Goal: Check status: Check status

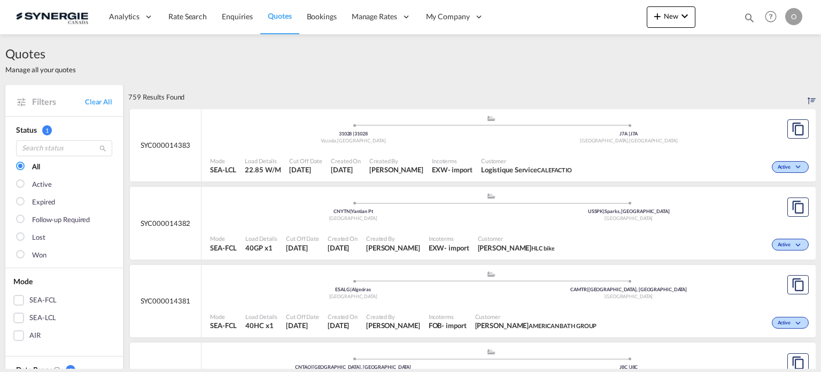
click at [751, 17] on md-icon "icon-magnify" at bounding box center [750, 18] width 12 height 12
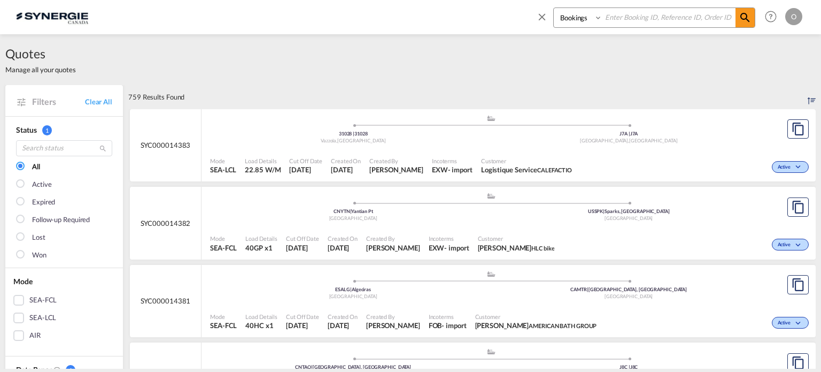
click at [575, 24] on select "Bookings Quotes Enquiries" at bounding box center [579, 17] width 51 height 19
select select "Quotes"
click at [554, 8] on select "Bookings Quotes Enquiries" at bounding box center [579, 17] width 51 height 19
click at [622, 20] on input at bounding box center [669, 17] width 133 height 19
paste input "SYC000013824"
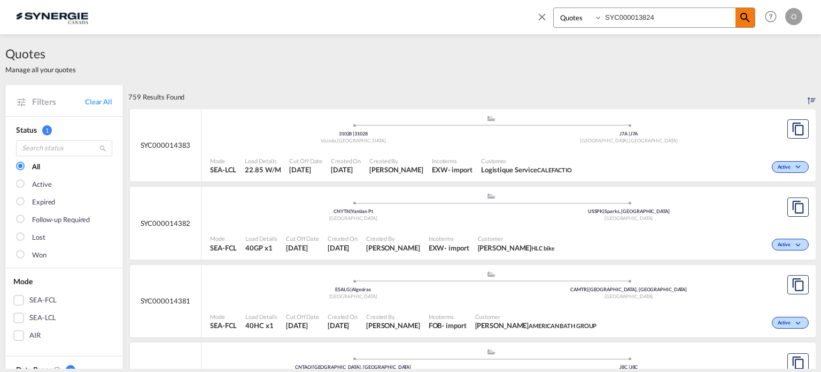
type input "SYC000013824"
click at [744, 15] on md-icon "icon-magnify" at bounding box center [745, 17] width 13 height 13
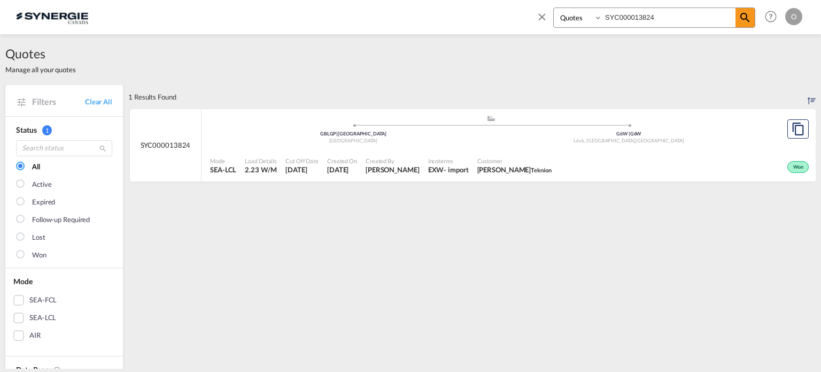
click at [362, 147] on div ".a{fill:#aaa8ad;} .a{fill:#aaa8ad;} GBLGP | [GEOGRAPHIC_DATA] [GEOGRAPHIC_DATA]…" at bounding box center [491, 131] width 562 height 35
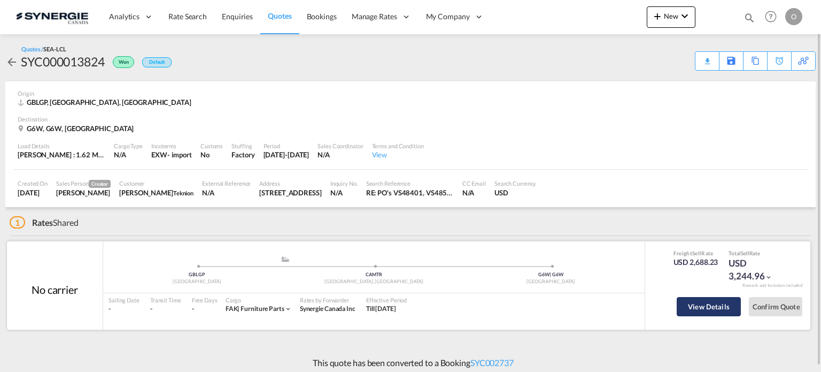
click at [702, 306] on button "View Details" at bounding box center [709, 306] width 64 height 19
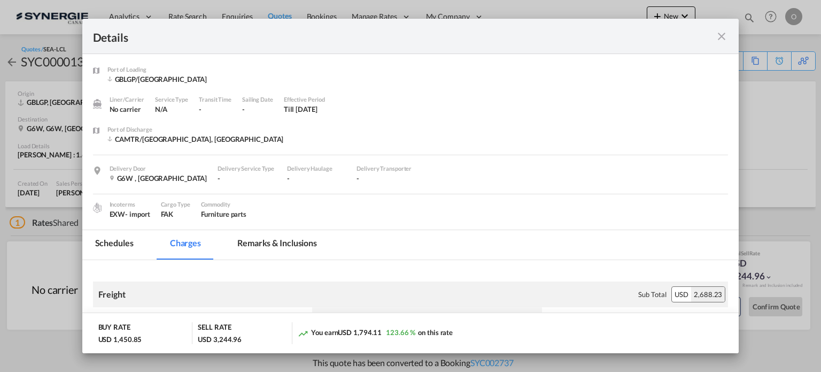
click at [285, 245] on md-tab-item "Remarks & Inclusions" at bounding box center [277, 244] width 105 height 29
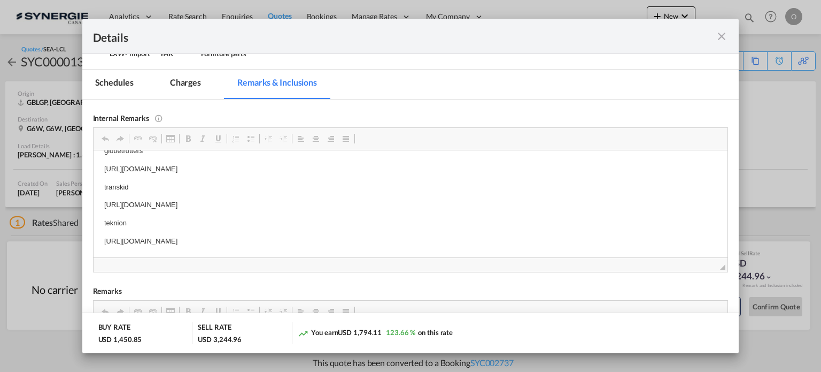
scroll to position [5, 0]
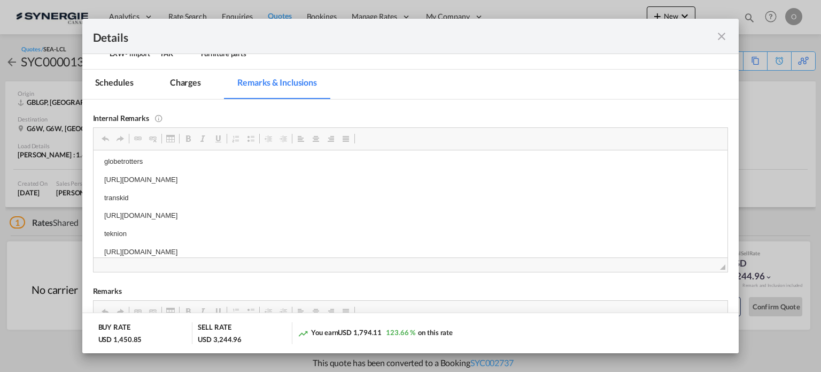
drag, startPoint x: 396, startPoint y: 202, endPoint x: 390, endPoint y: 203, distance: 5.5
drag, startPoint x: 396, startPoint y: 218, endPoint x: 102, endPoint y: 218, distance: 294.0
click at [102, 218] on html "globetrotters https://app.frontapp.com/open/msg_1gvr0he7?key=oVJ3mq8jcmJZGPcIJf…" at bounding box center [410, 206] width 635 height 123
copy p "https://app.frontapp.com/open/msg_1gv705an?key=6qqyVtrVwTKSnUVreU0eo9EKgDT-ONZK"
